Goal: Task Accomplishment & Management: Manage account settings

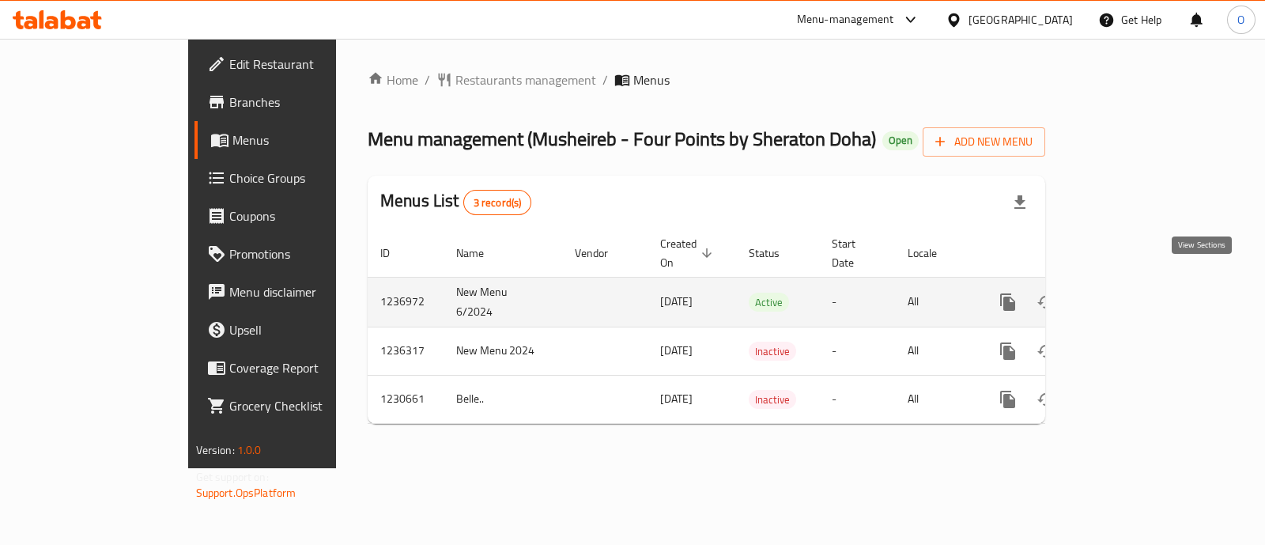
click at [1141, 285] on link "enhanced table" at bounding box center [1122, 302] width 38 height 38
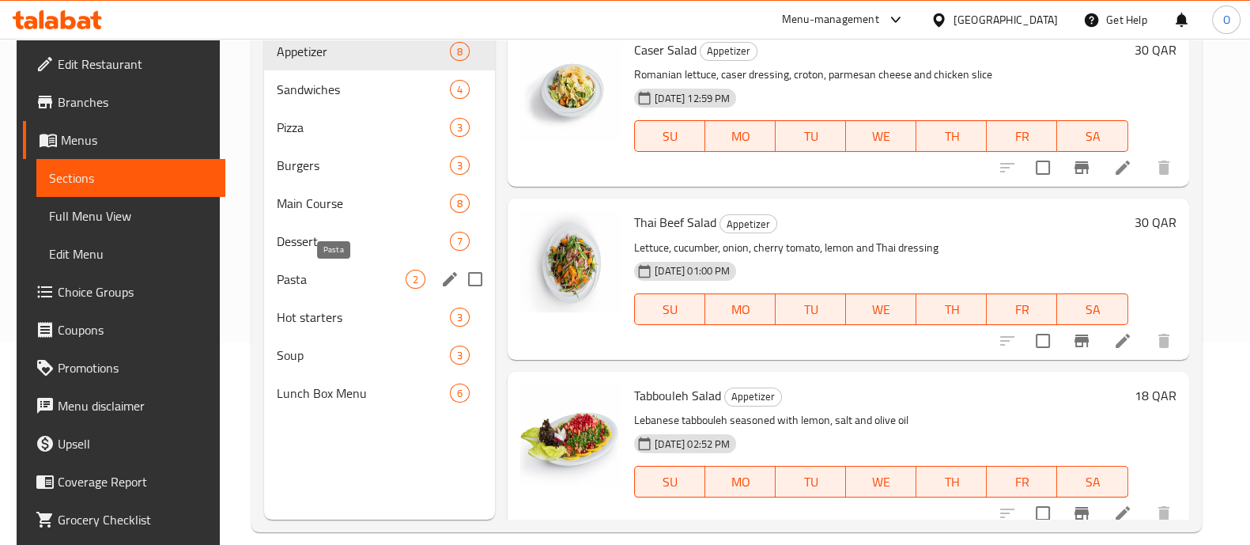
scroll to position [201, 0]
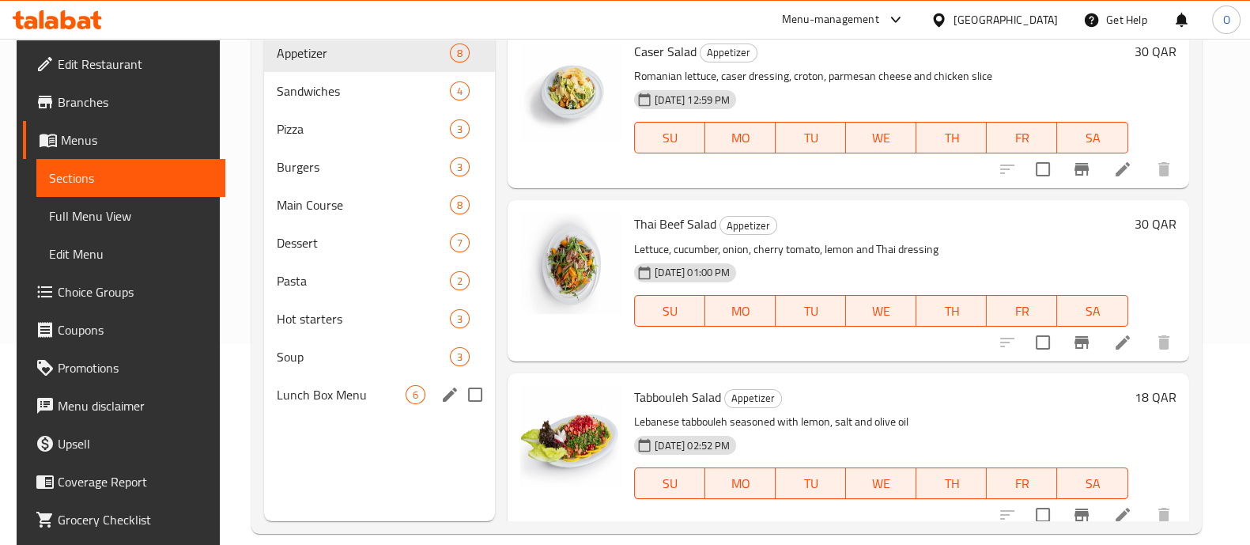
click at [297, 376] on div "Lunch Box Menu 6" at bounding box center [379, 394] width 231 height 38
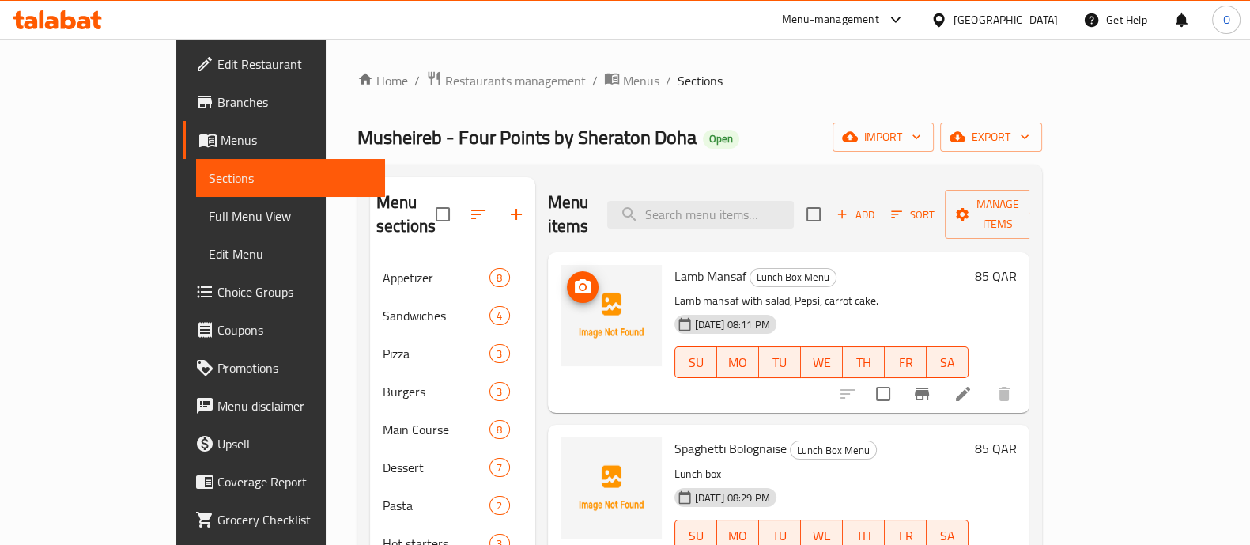
click at [575, 279] on icon "upload picture" at bounding box center [583, 286] width 16 height 14
click at [573, 277] on icon "upload picture" at bounding box center [582, 286] width 19 height 19
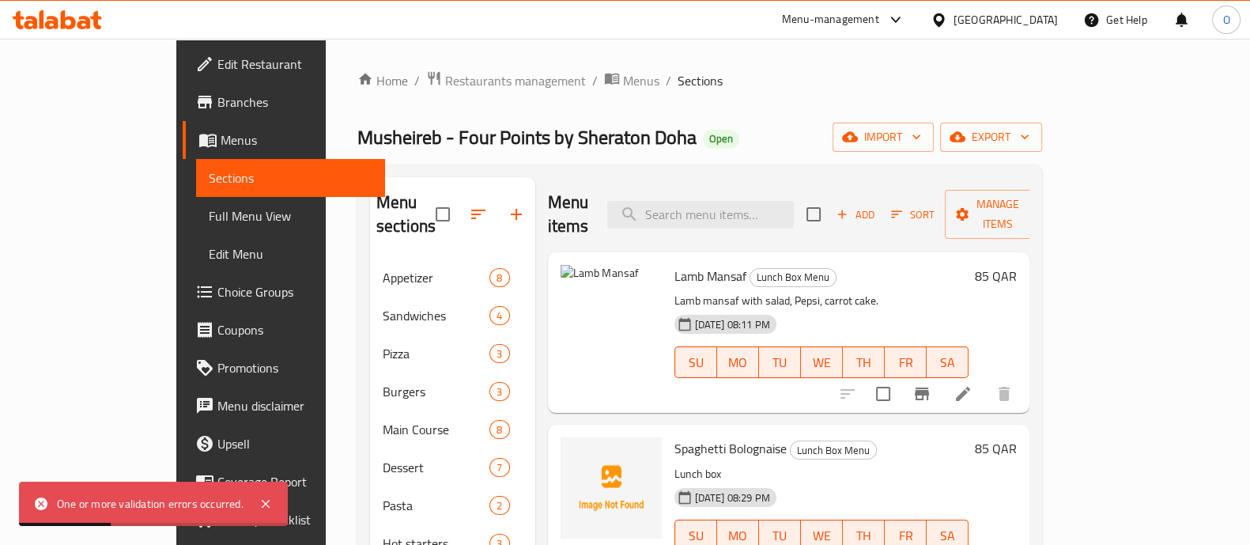
click at [972, 384] on icon at bounding box center [962, 393] width 19 height 19
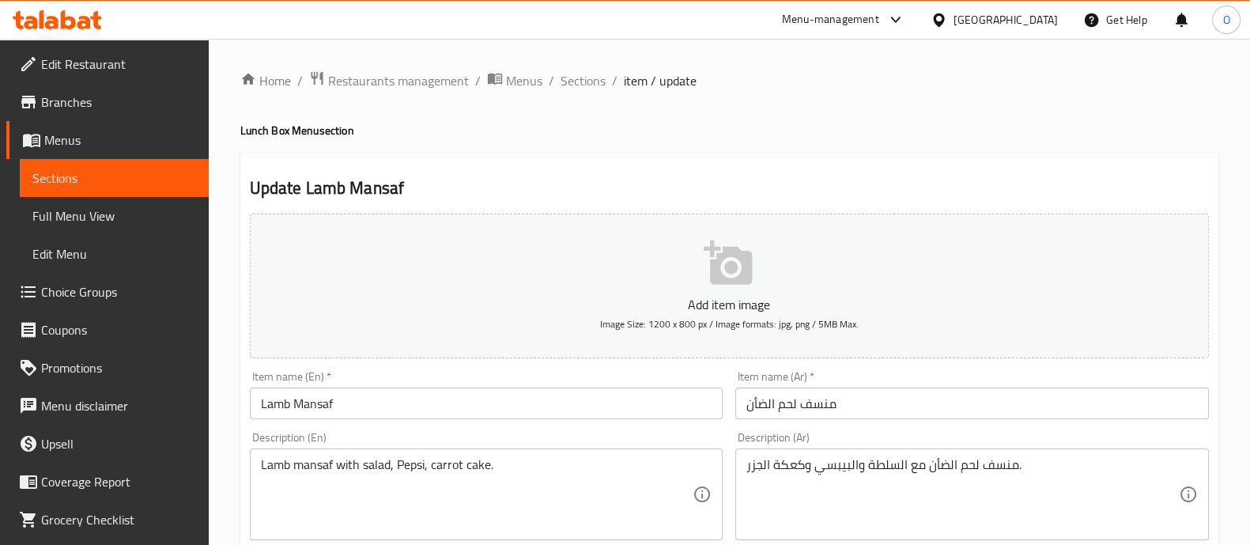
click at [741, 277] on icon "button" at bounding box center [727, 262] width 48 height 44
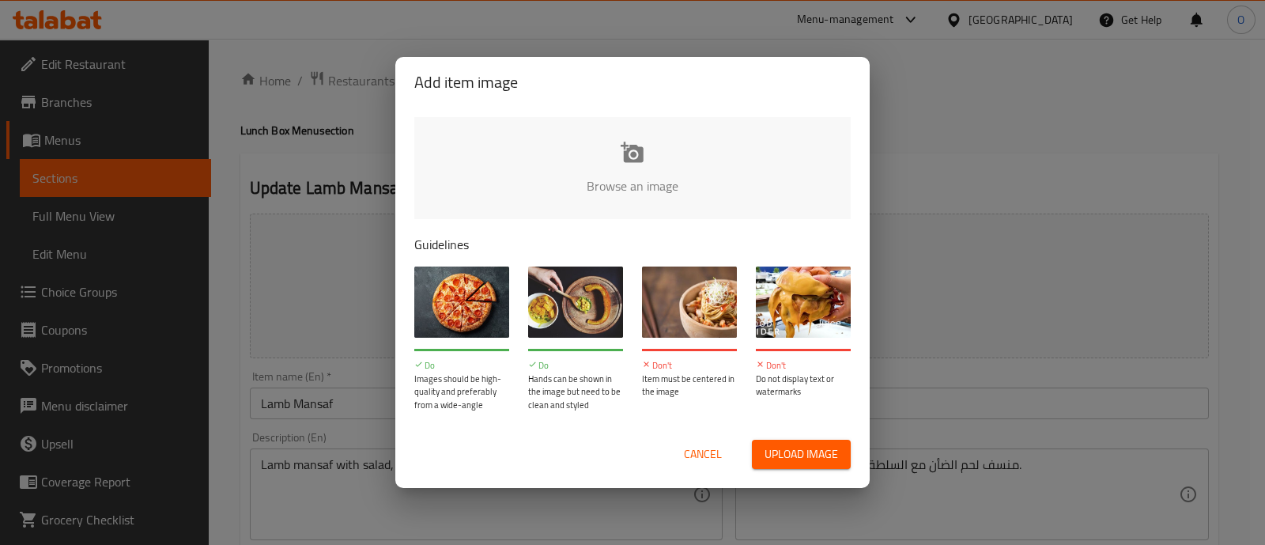
click at [790, 460] on span "Upload image" at bounding box center [801, 454] width 74 height 20
type input "C:\fakepath\Lamb Mansaf.jpg"
click at [696, 465] on button "Cancel" at bounding box center [702, 453] width 51 height 29
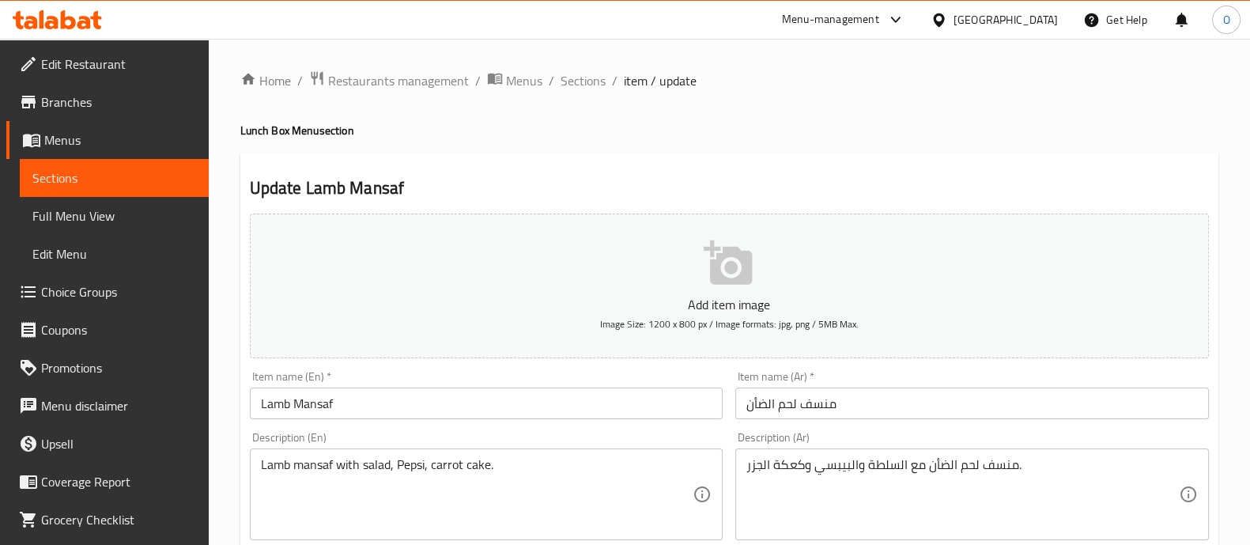
click at [711, 259] on icon "button" at bounding box center [727, 262] width 48 height 44
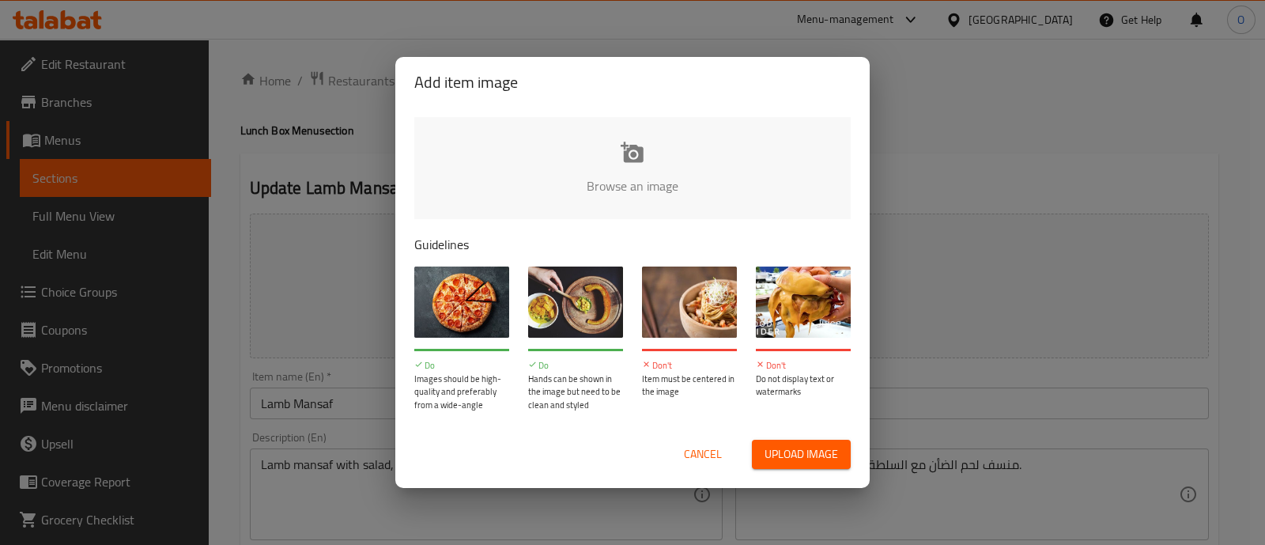
click at [779, 451] on span "Upload image" at bounding box center [801, 454] width 74 height 20
type input "C:\fakepath\Lamb Mansaf.jpg"
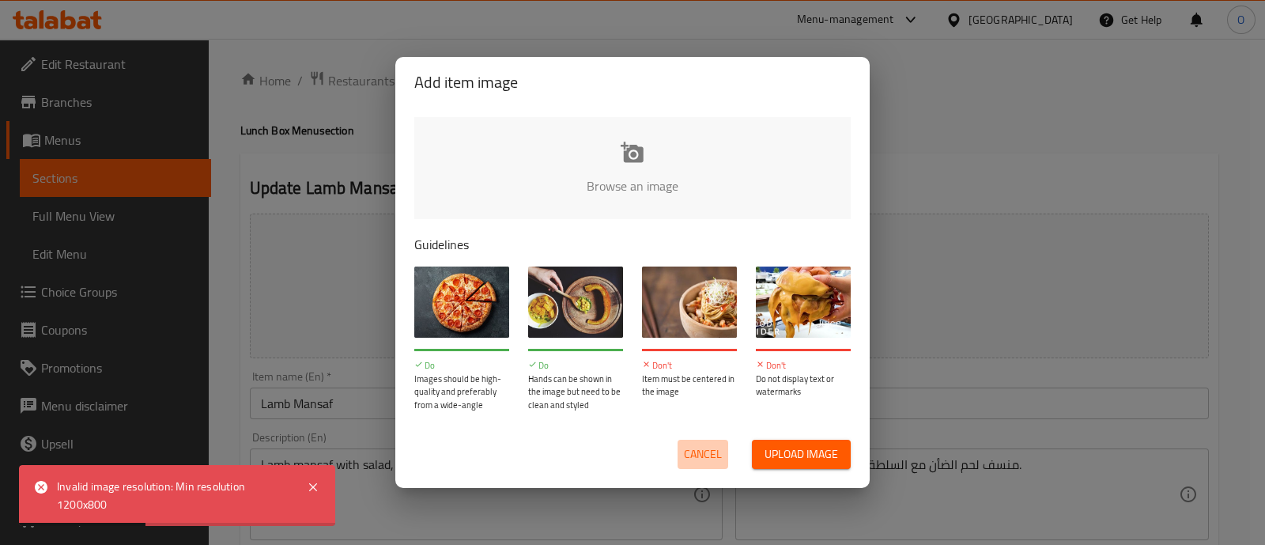
click at [707, 453] on span "Cancel" at bounding box center [703, 454] width 38 height 20
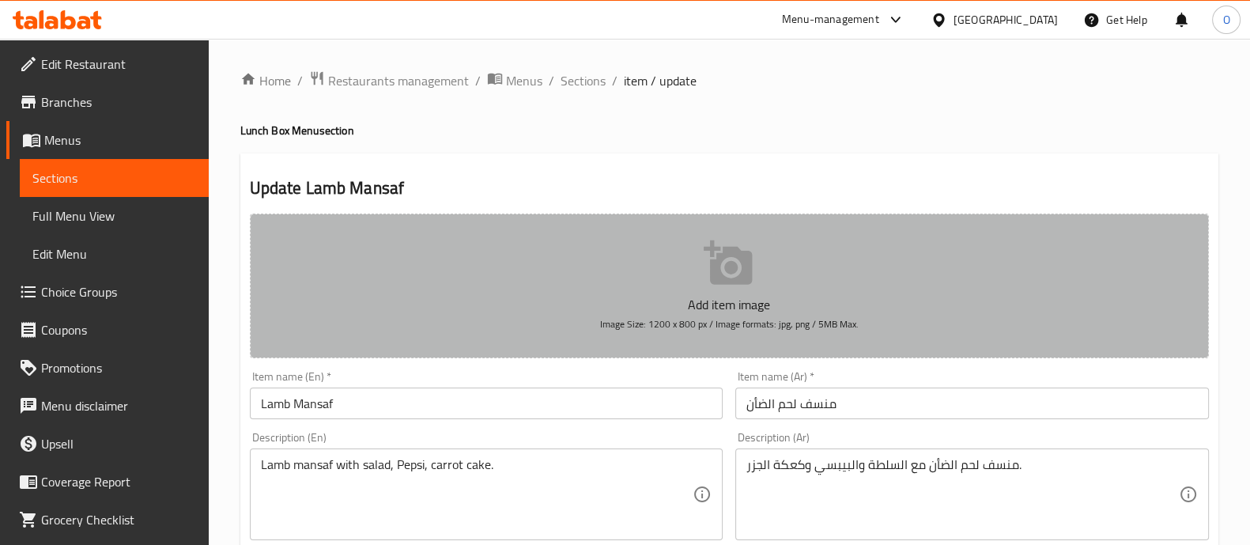
click at [751, 266] on icon "button" at bounding box center [727, 262] width 48 height 44
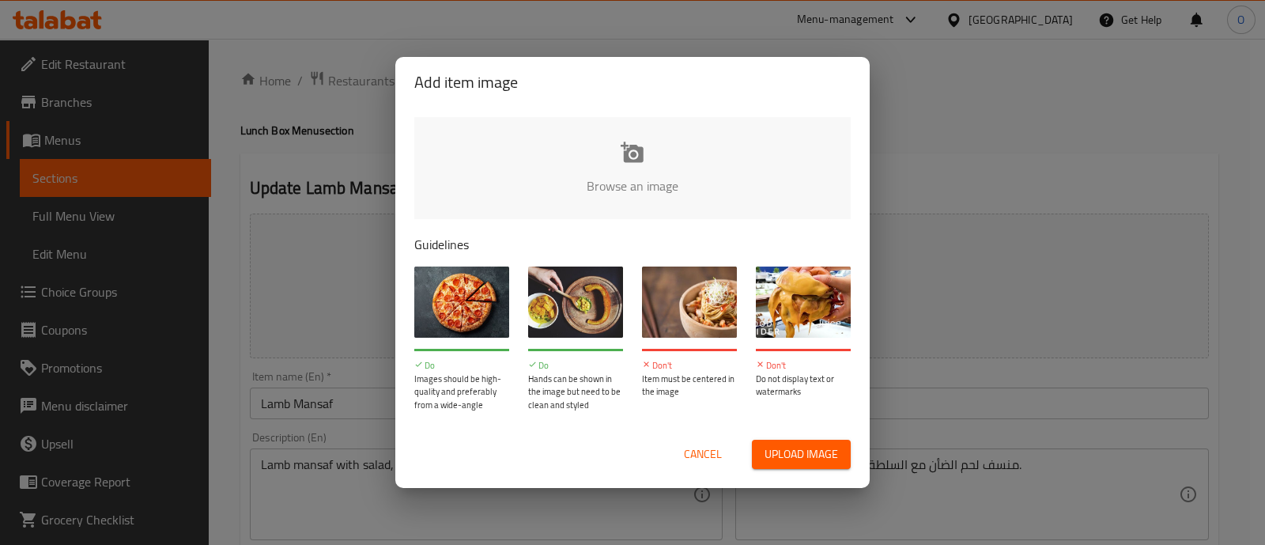
click at [779, 470] on div "Cancel Upload image" at bounding box center [633, 454] width 462 height 55
click at [780, 456] on span "Upload image" at bounding box center [801, 454] width 74 height 20
type input "C:\fakepath\Lamb Mansaf.jpg"
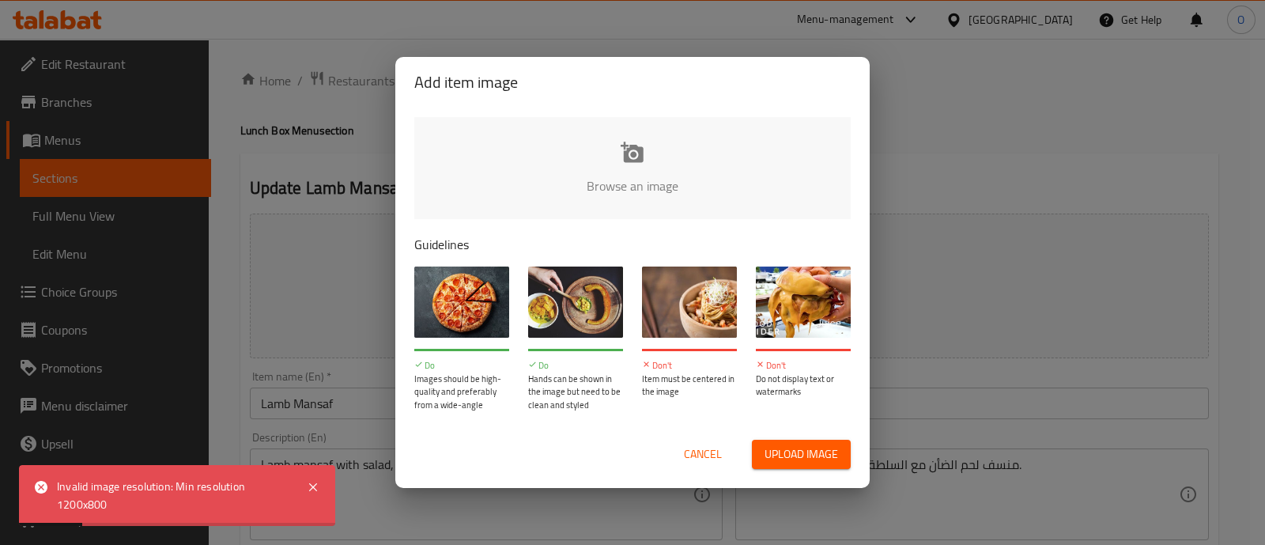
click at [714, 444] on span "Cancel" at bounding box center [703, 454] width 38 height 20
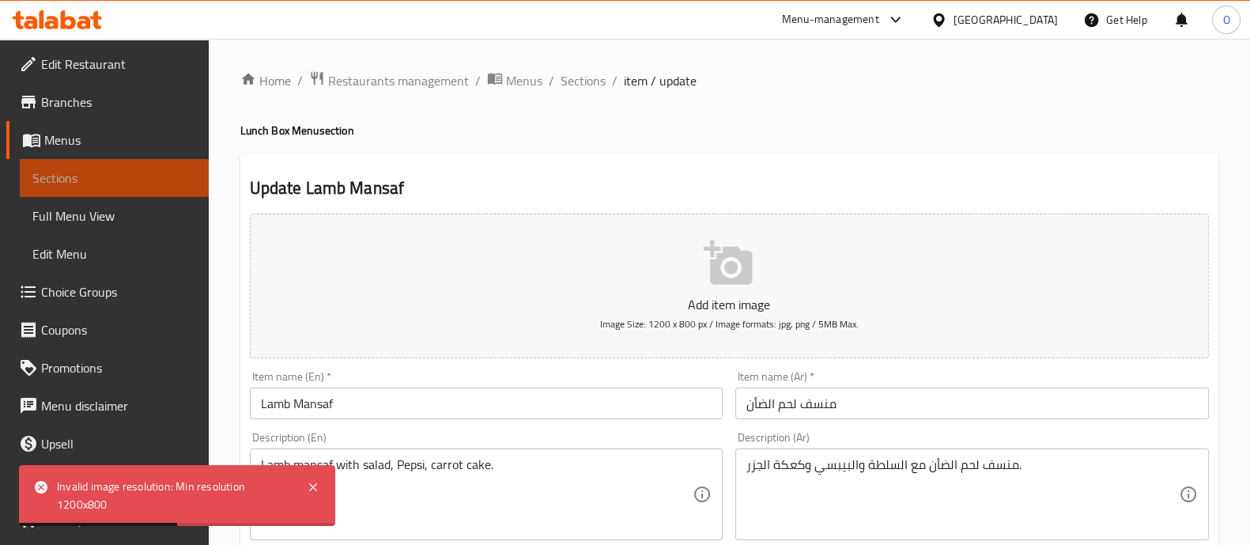
click at [120, 194] on link "Sections" at bounding box center [114, 178] width 189 height 38
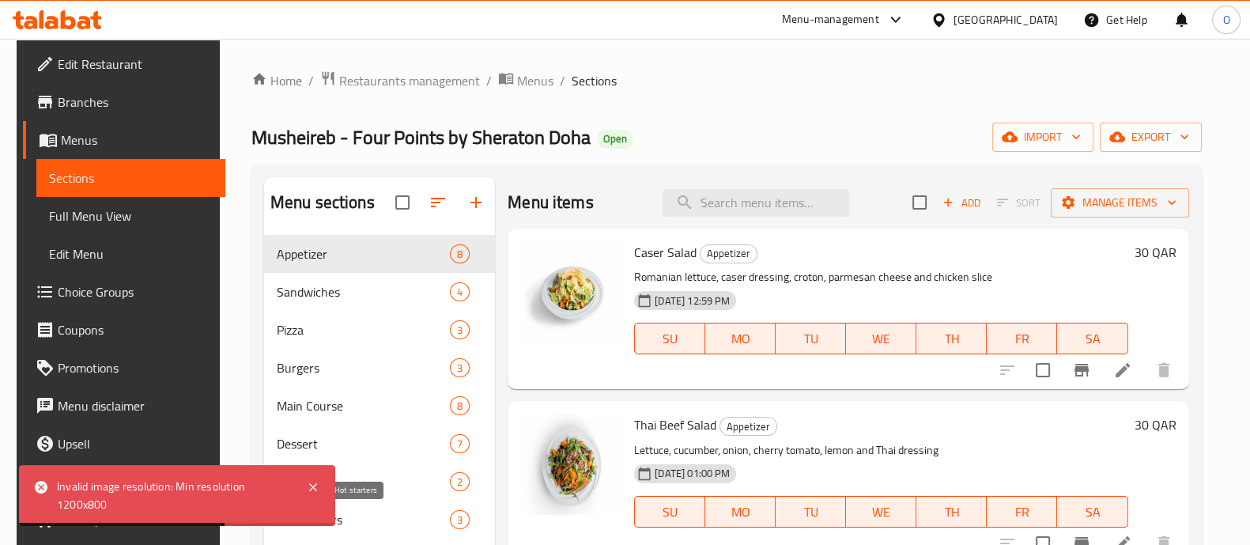
scroll to position [221, 0]
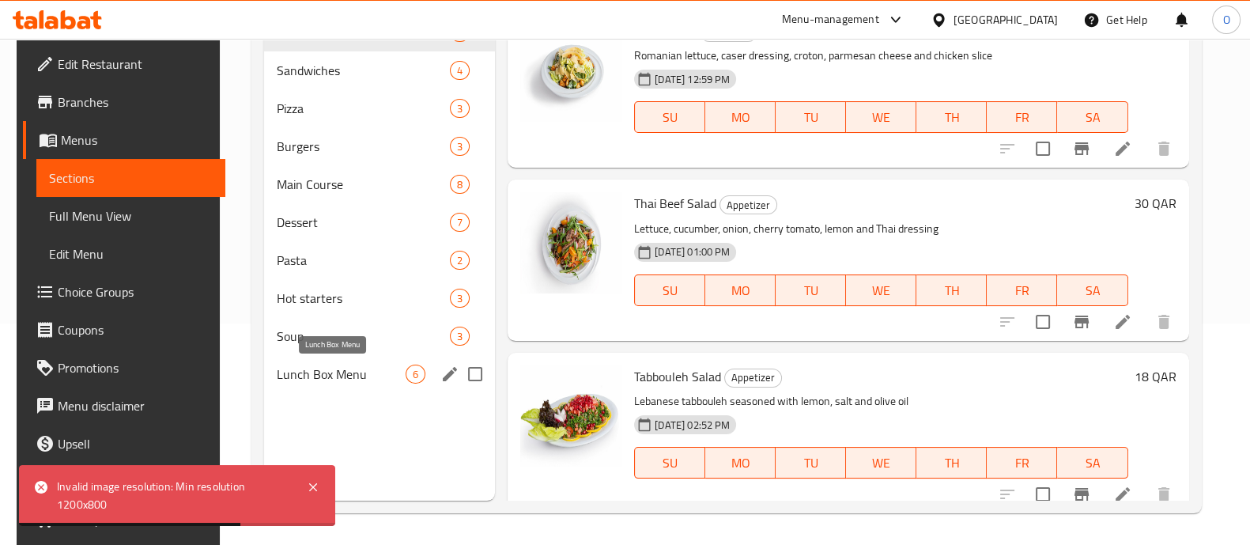
click at [345, 370] on span "Lunch Box Menu" at bounding box center [341, 373] width 129 height 19
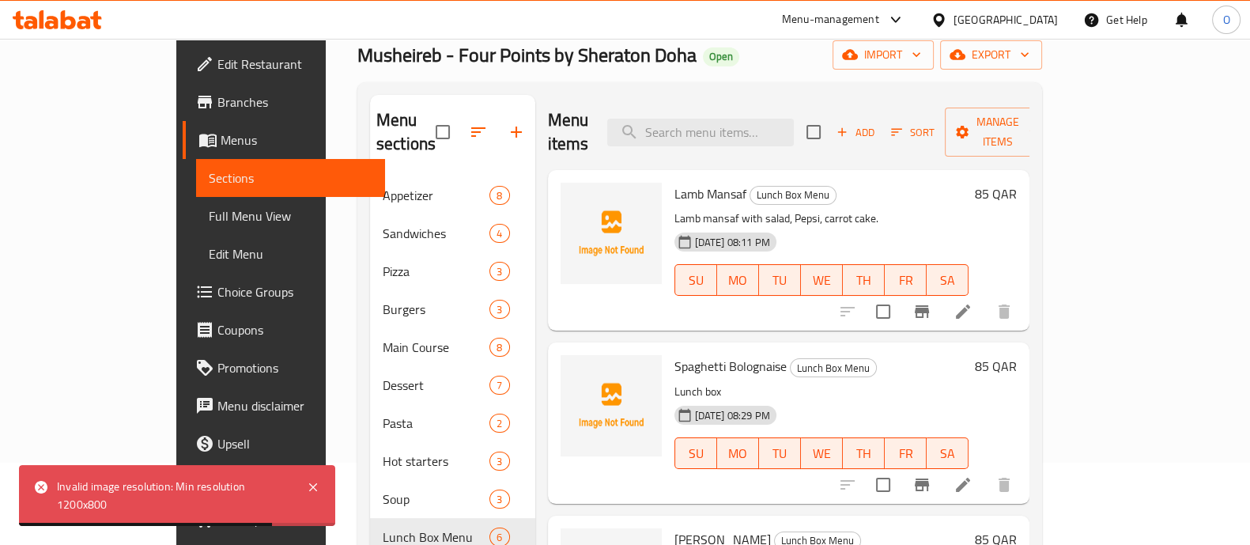
scroll to position [78, 0]
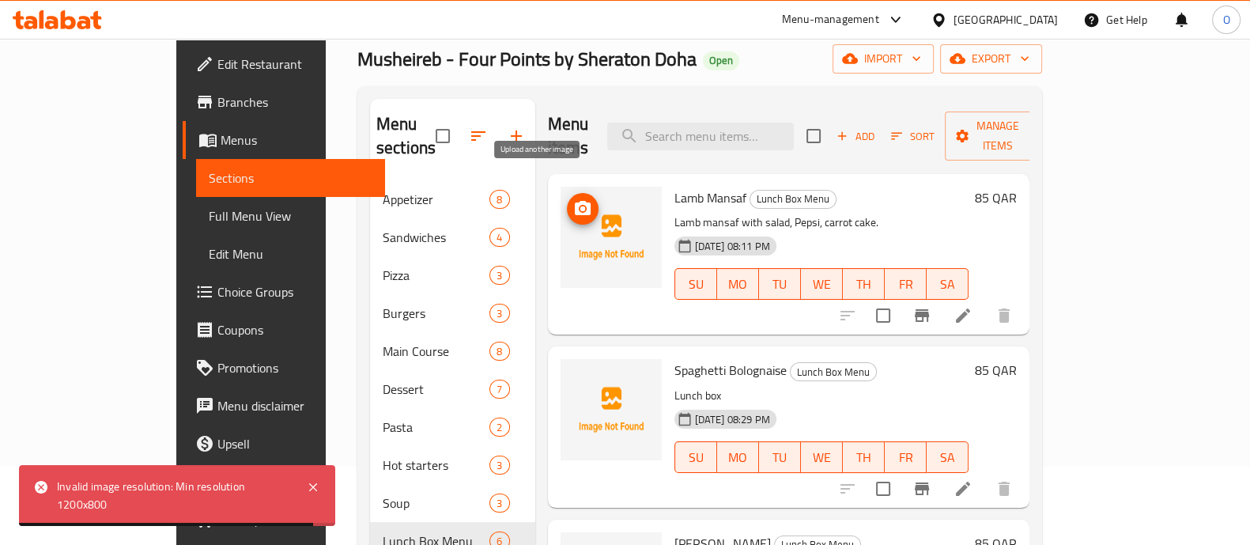
click at [575, 201] on icon "upload picture" at bounding box center [583, 208] width 16 height 14
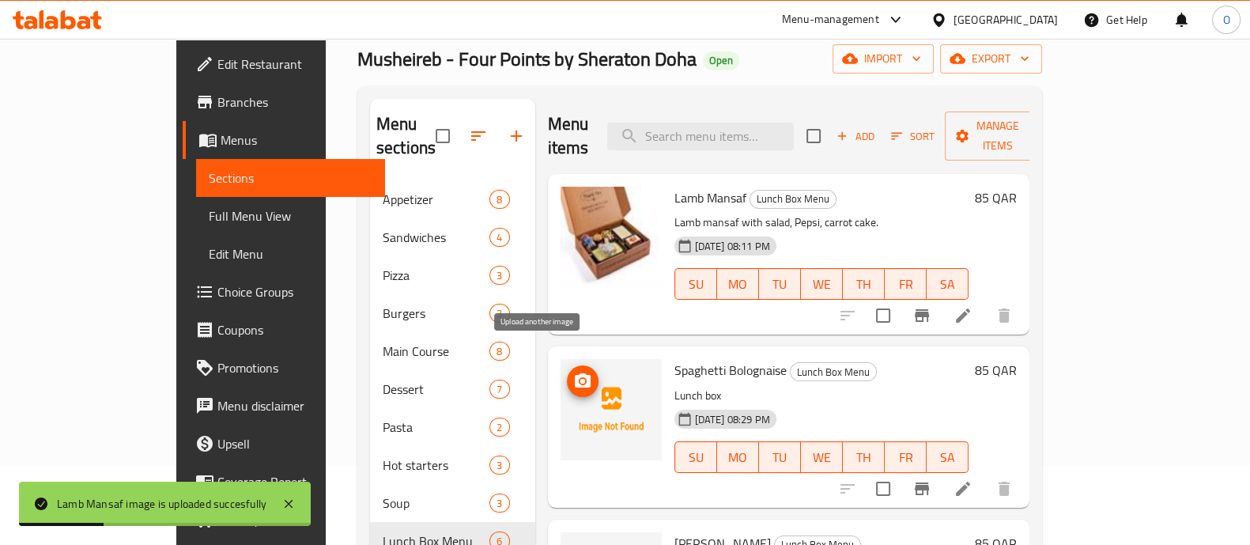
click at [567, 367] on button "upload picture" at bounding box center [583, 381] width 32 height 32
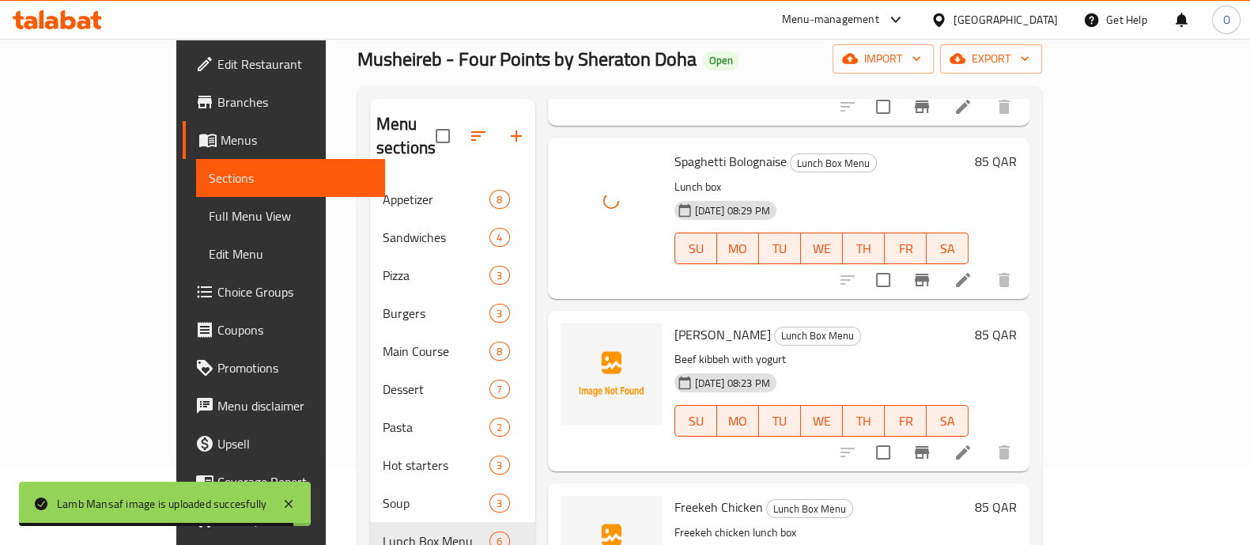
scroll to position [221, 0]
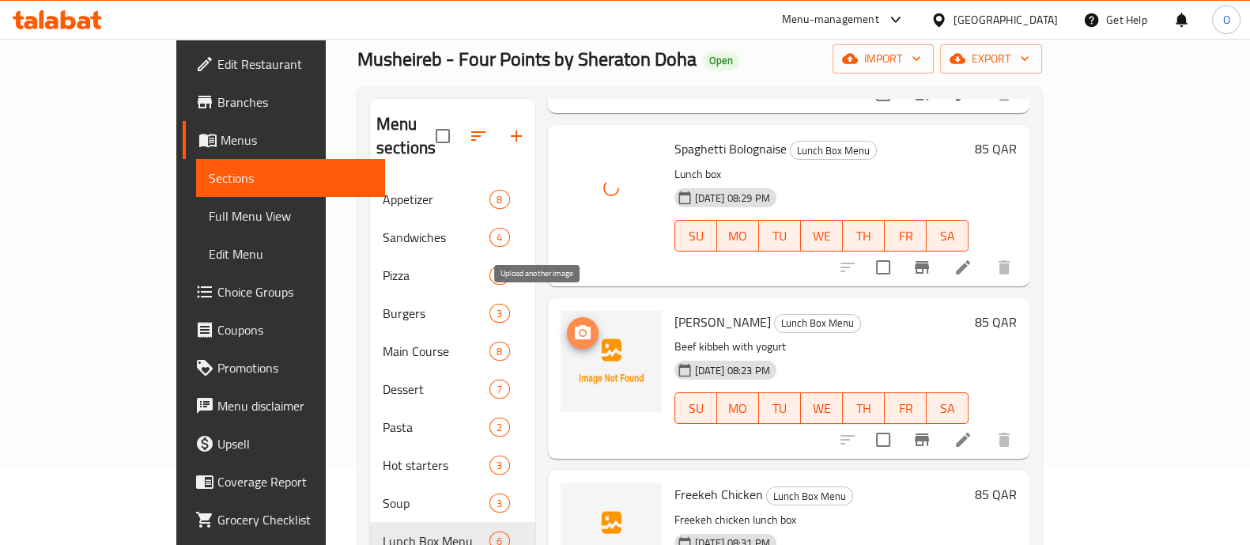
click at [573, 323] on icon "upload picture" at bounding box center [582, 332] width 19 height 19
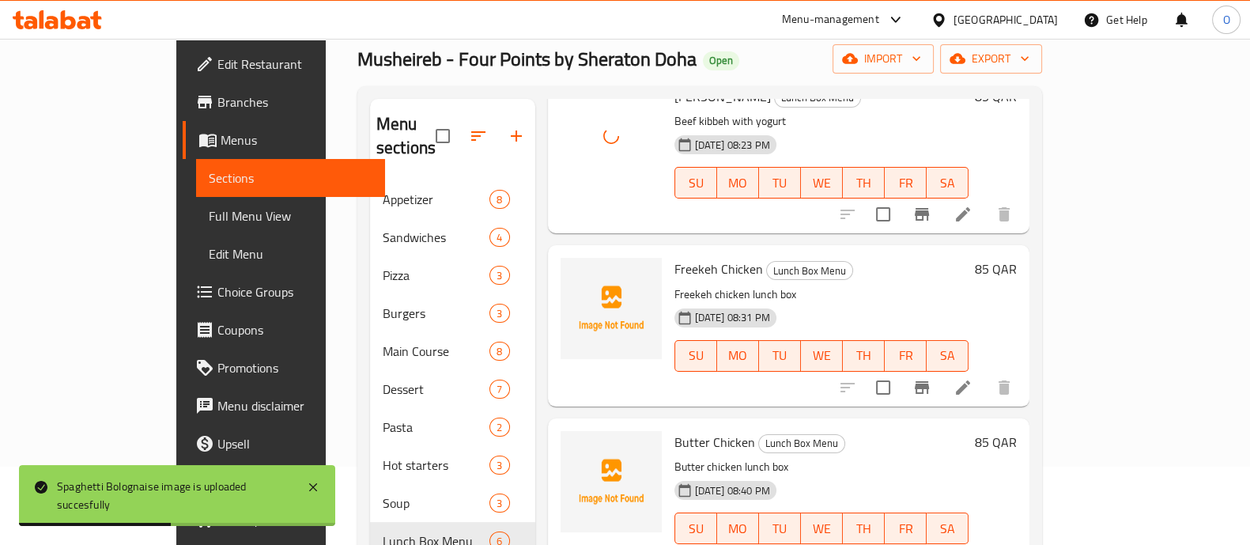
scroll to position [450, 0]
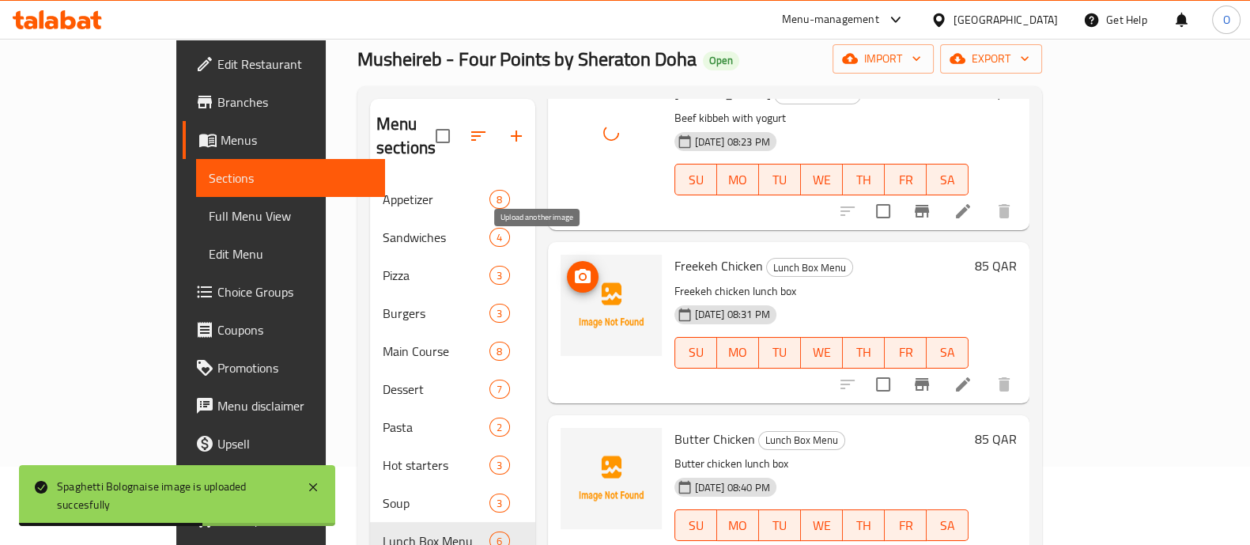
click at [567, 262] on button "upload picture" at bounding box center [583, 277] width 32 height 32
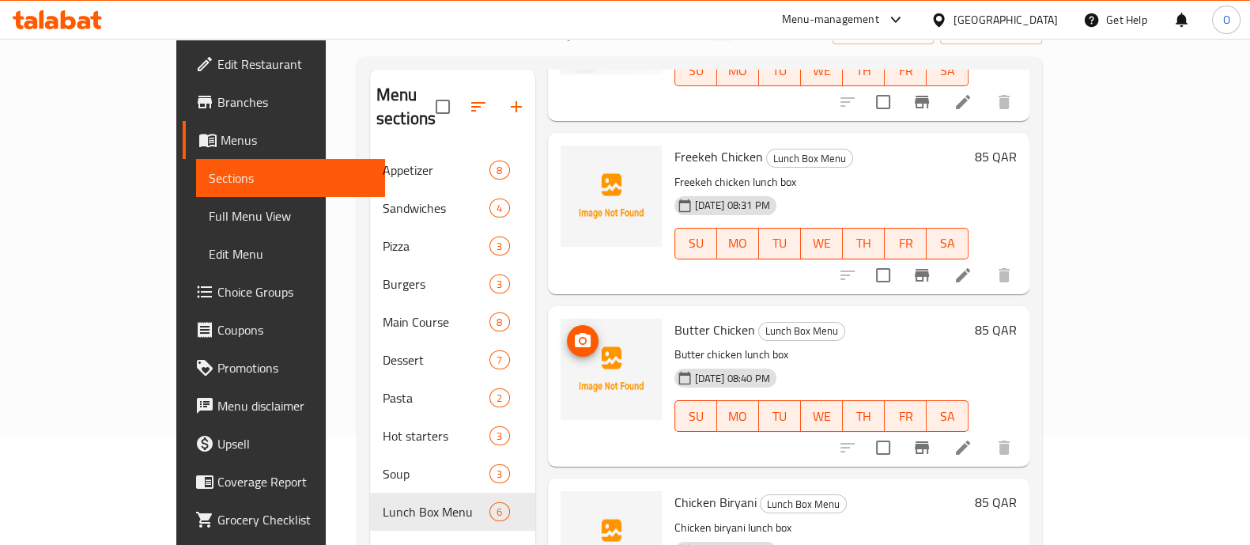
scroll to position [108, 0]
click at [579, 337] on circle "upload picture" at bounding box center [581, 339] width 5 height 5
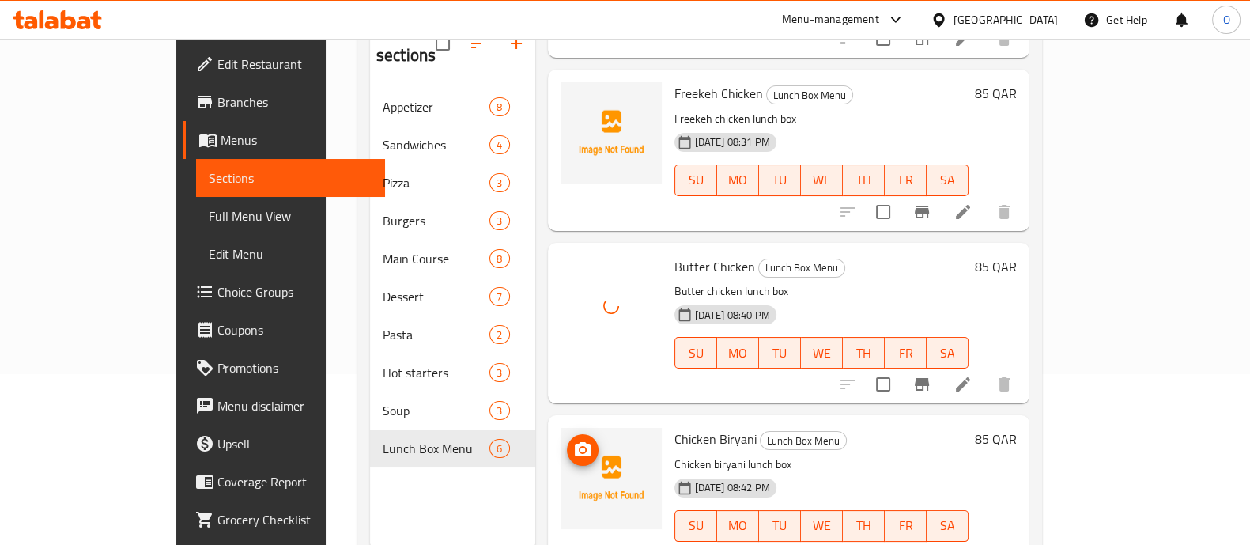
scroll to position [221, 0]
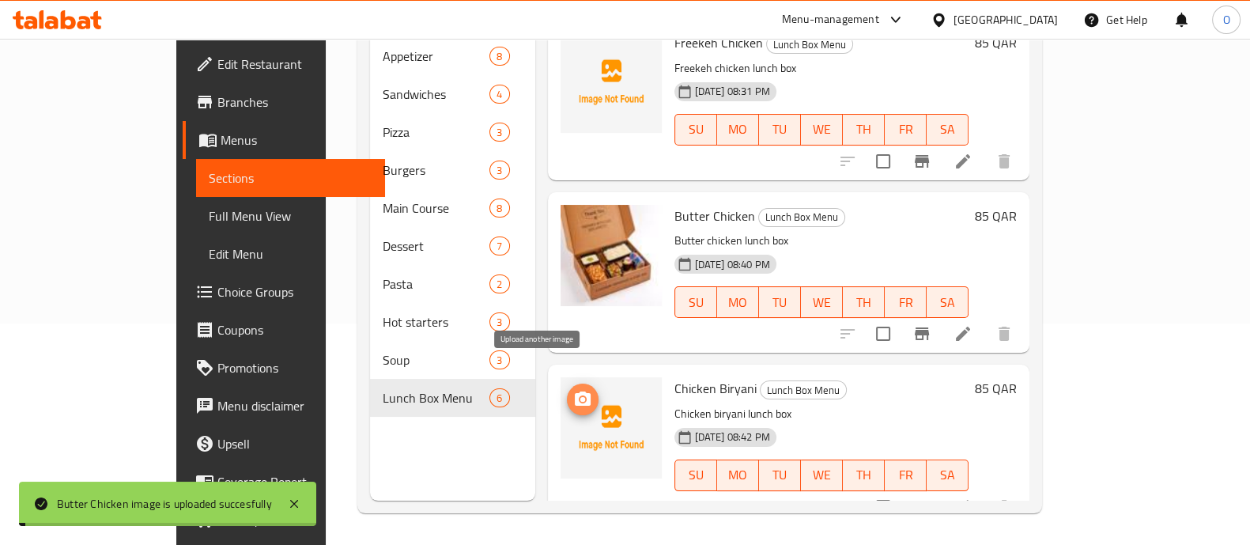
click at [575, 391] on icon "upload picture" at bounding box center [583, 398] width 16 height 14
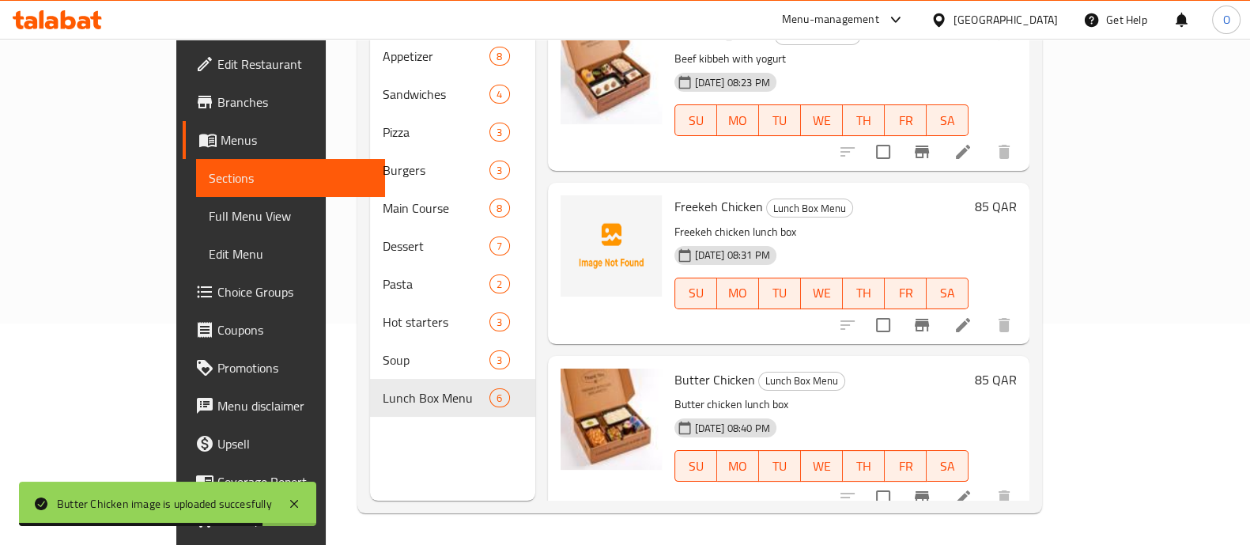
scroll to position [357, 0]
